Goal: Book appointment/travel/reservation

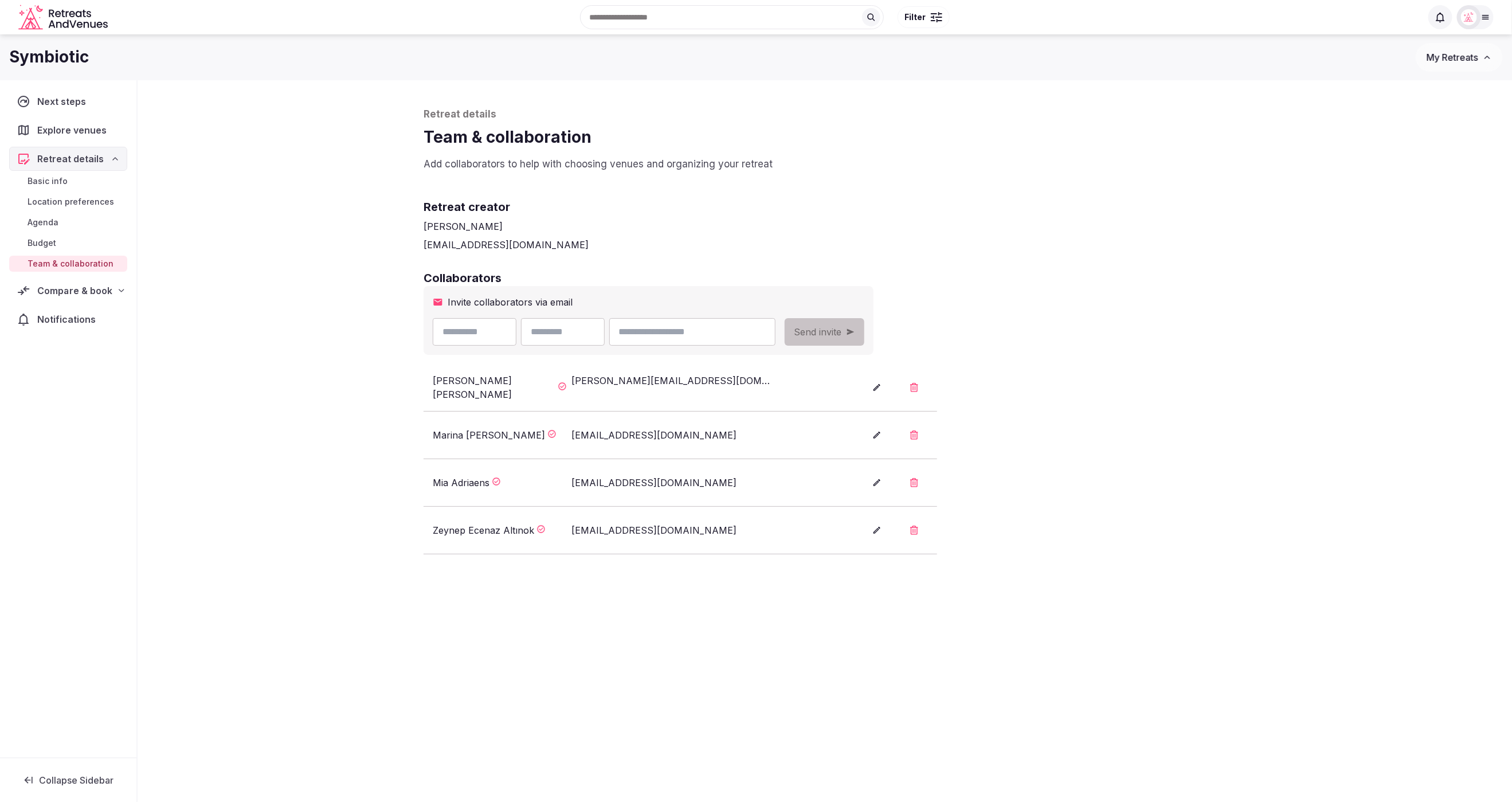
click at [117, 288] on icon at bounding box center [121, 291] width 9 height 9
click at [89, 360] on span "Proposals received (11)" at bounding box center [74, 365] width 92 height 12
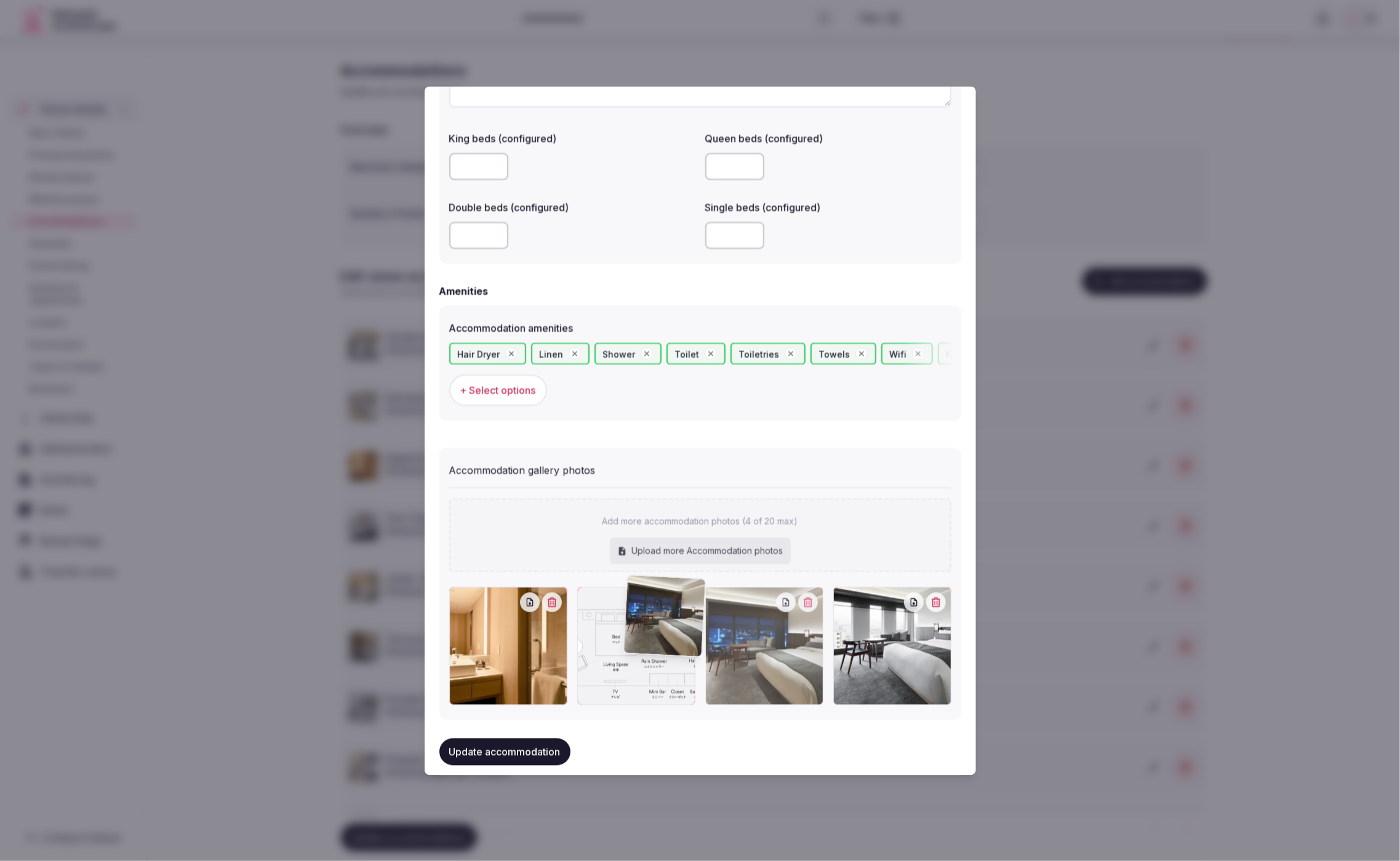
scroll to position [1001, 0]
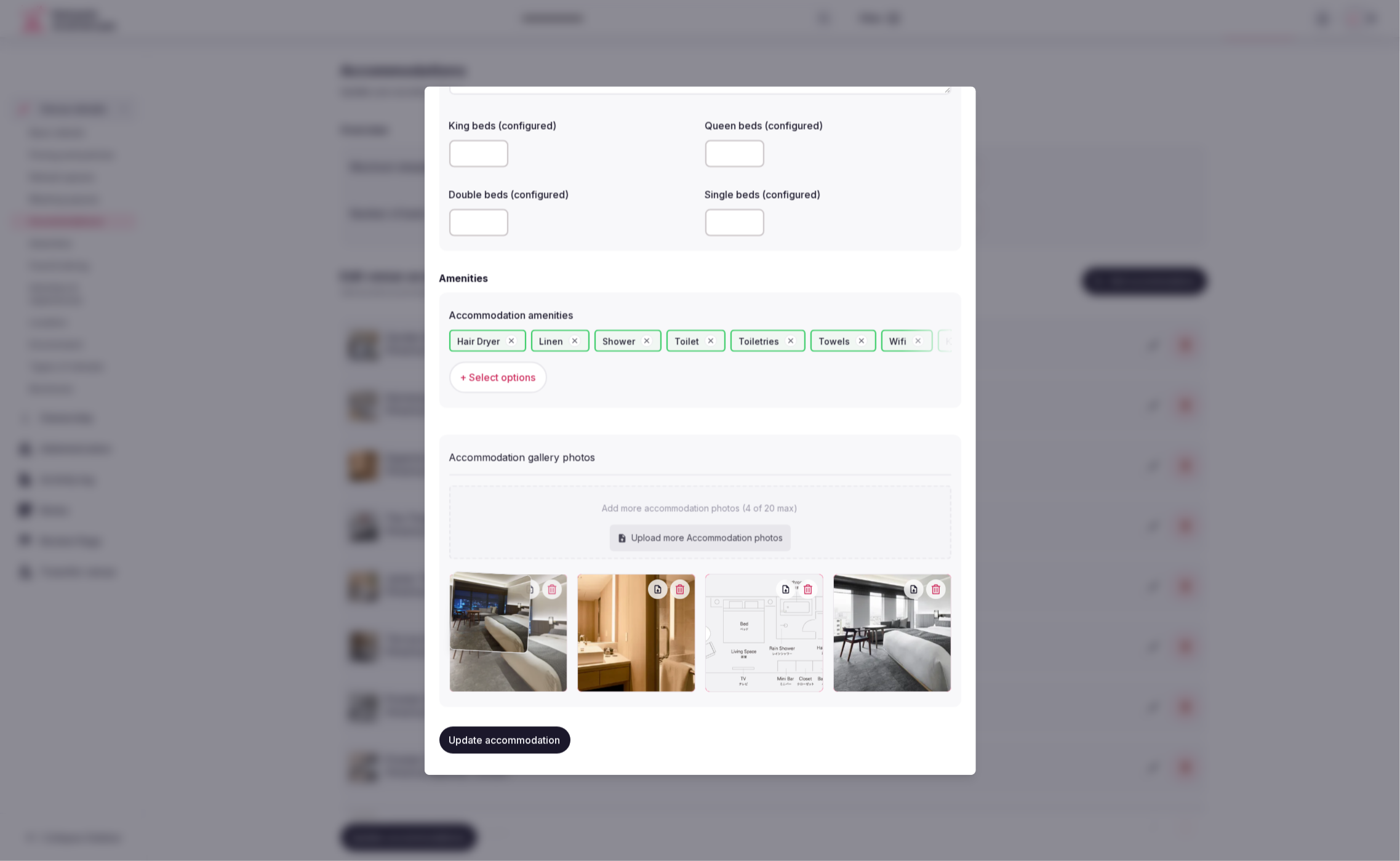
drag, startPoint x: 767, startPoint y: 690, endPoint x: 555, endPoint y: 675, distance: 212.5
click at [555, 675] on div at bounding box center [508, 632] width 118 height 118
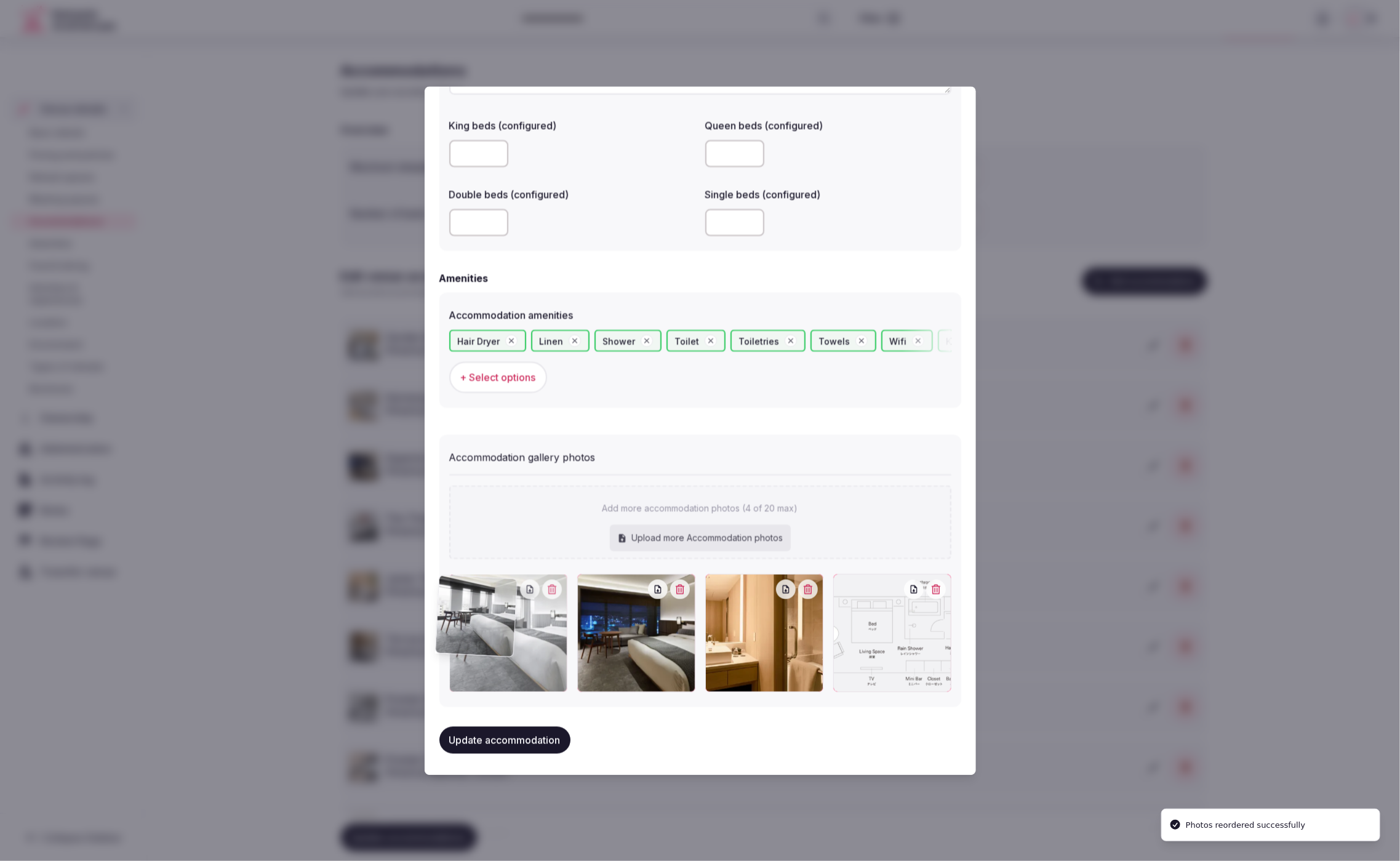
drag, startPoint x: 856, startPoint y: 647, endPoint x: 511, endPoint y: 649, distance: 345.0
click at [511, 650] on div at bounding box center [508, 632] width 118 height 118
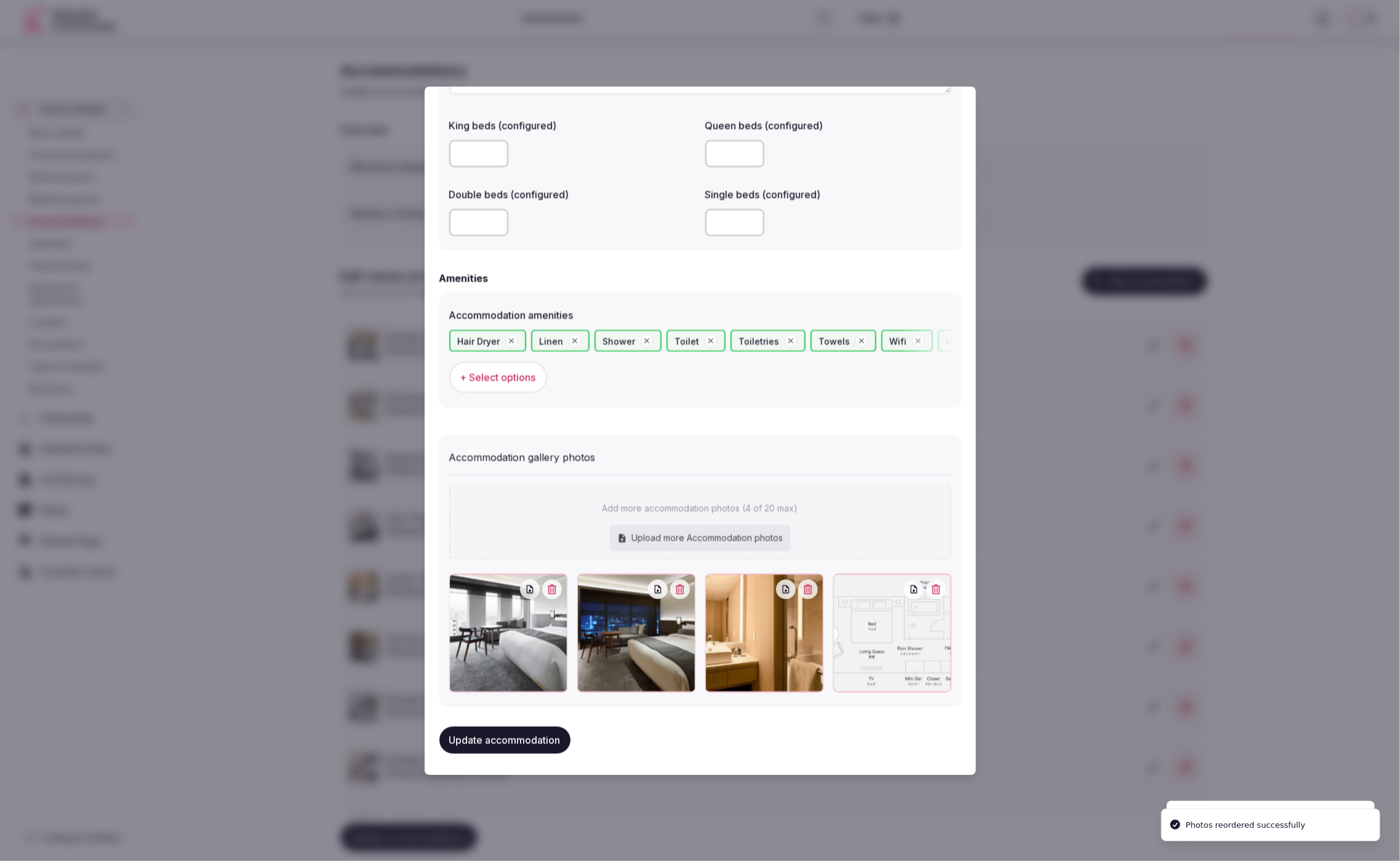
click at [532, 735] on button "Update accommodation" at bounding box center [505, 739] width 131 height 27
